Goal: Information Seeking & Learning: Learn about a topic

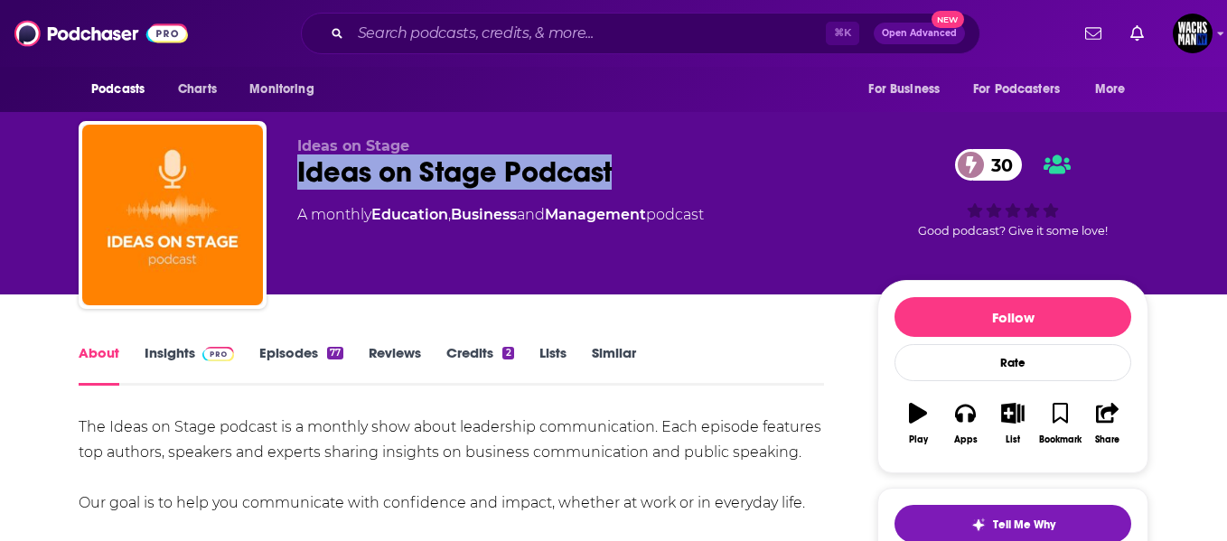
drag, startPoint x: 657, startPoint y: 183, endPoint x: 281, endPoint y: 172, distance: 376.1
click at [281, 172] on div "Ideas on Stage Ideas on Stage Podcast 30 A monthly Education , Business and Man…" at bounding box center [614, 218] width 1070 height 195
copy h1 "Ideas on Stage Podcast"
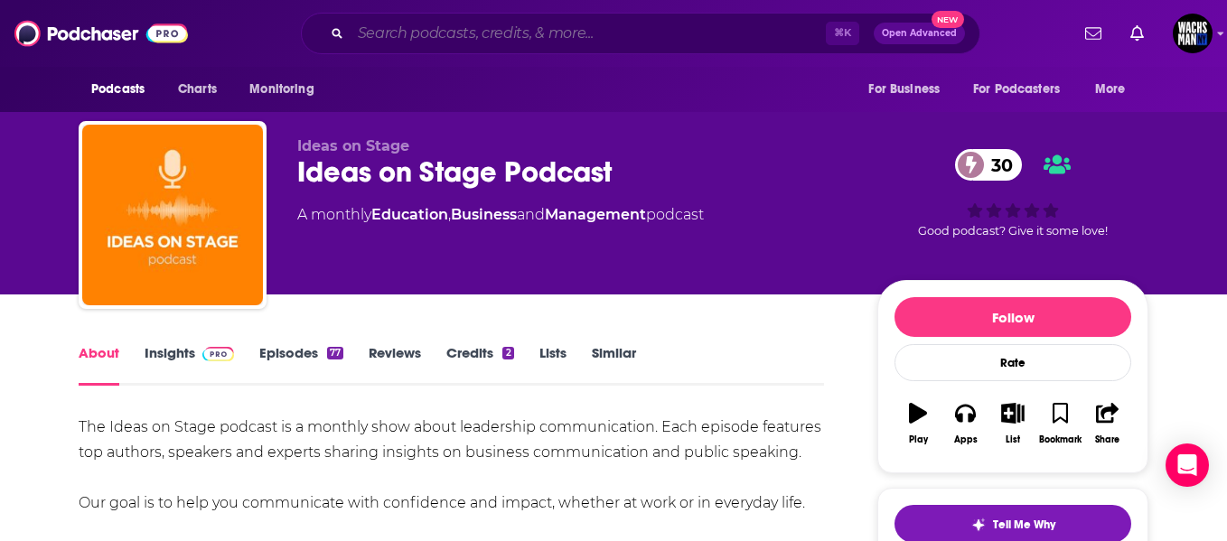
click at [422, 39] on input "Search podcasts, credits, & more..." at bounding box center [588, 33] width 475 height 29
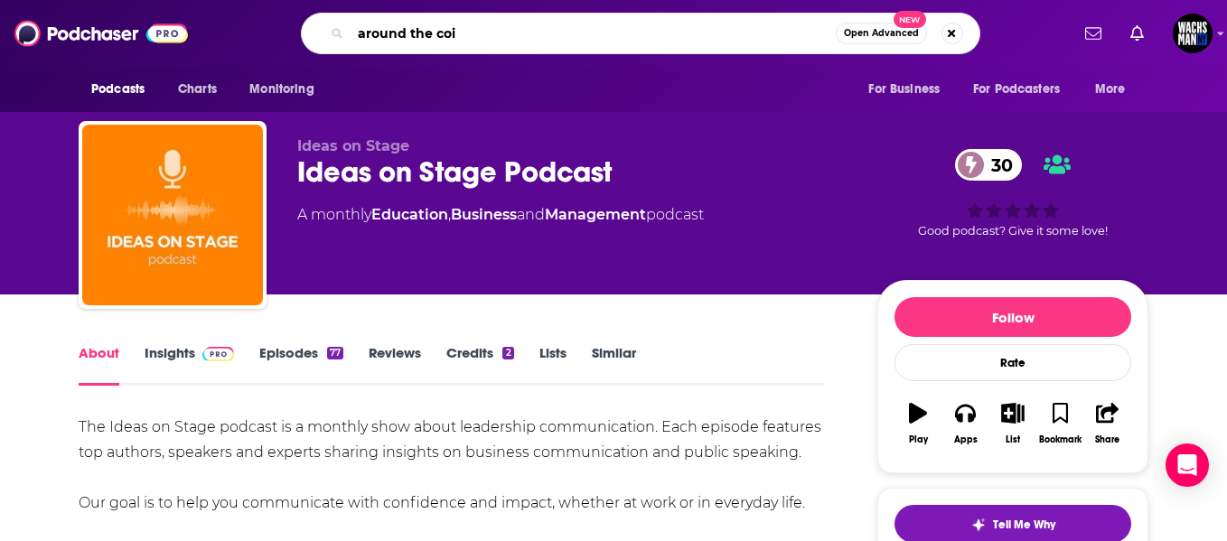
type input "around the coin"
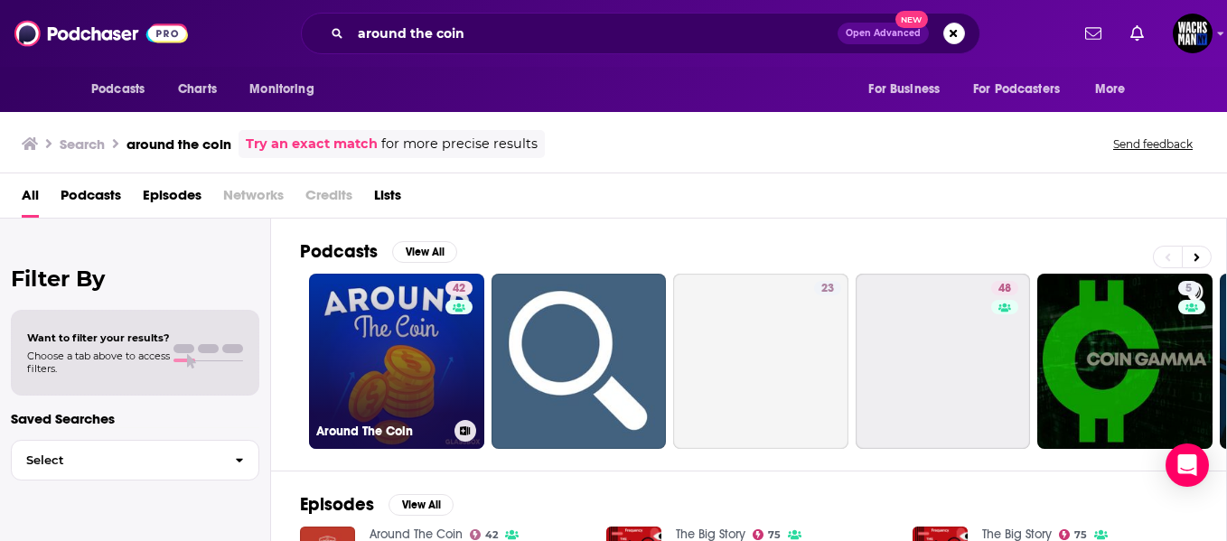
click at [368, 392] on link "42 Around The Coin" at bounding box center [396, 361] width 175 height 175
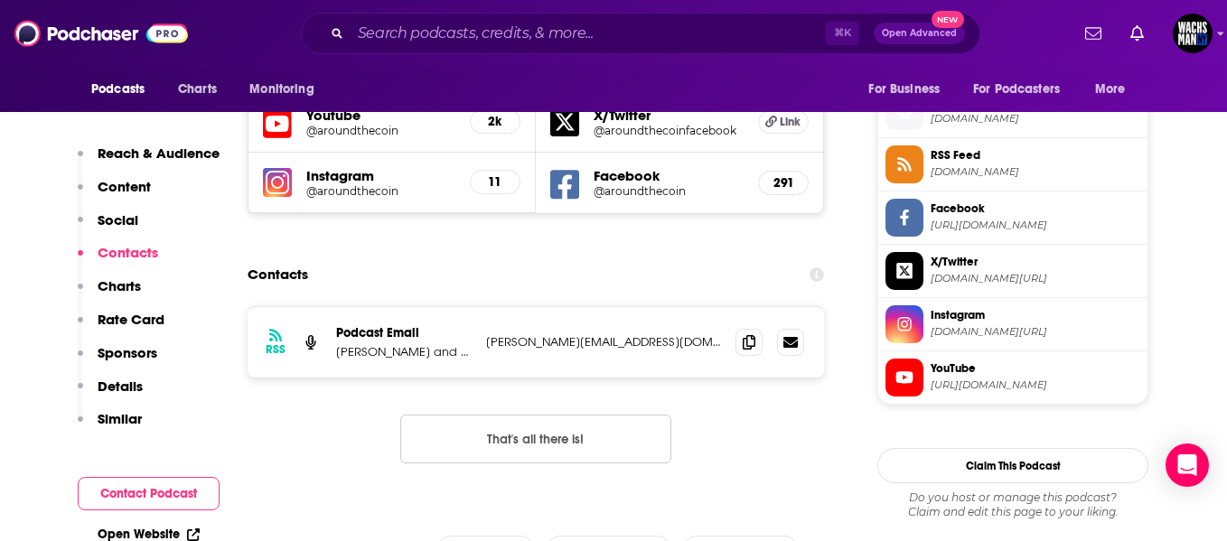
scroll to position [1633, 0]
